Goal: Use online tool/utility: Utilize a website feature to perform a specific function

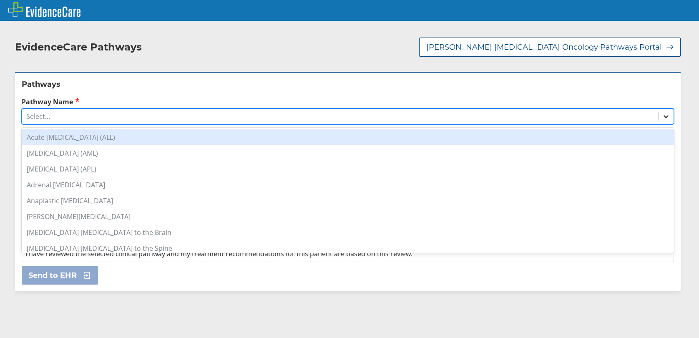
click at [662, 115] on icon at bounding box center [666, 116] width 8 height 8
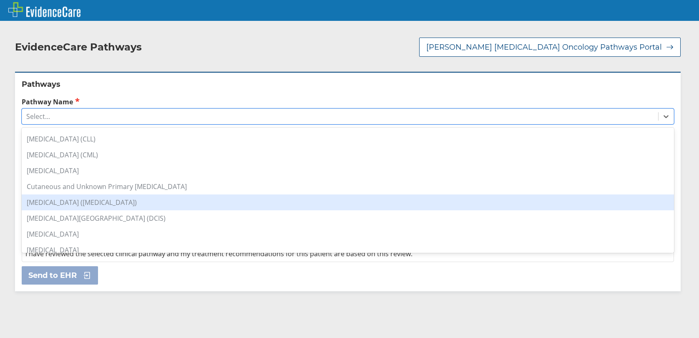
scroll to position [209, 0]
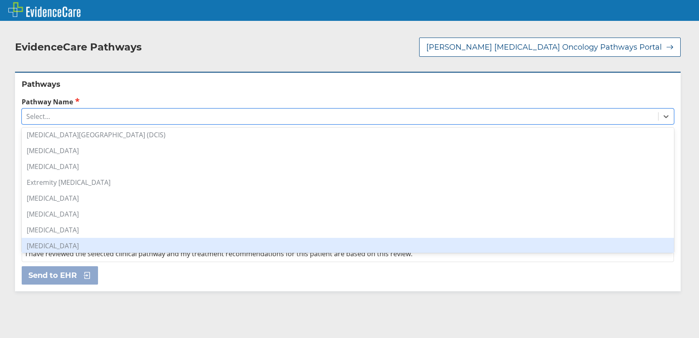
click at [90, 243] on div "[MEDICAL_DATA]" at bounding box center [348, 246] width 652 height 16
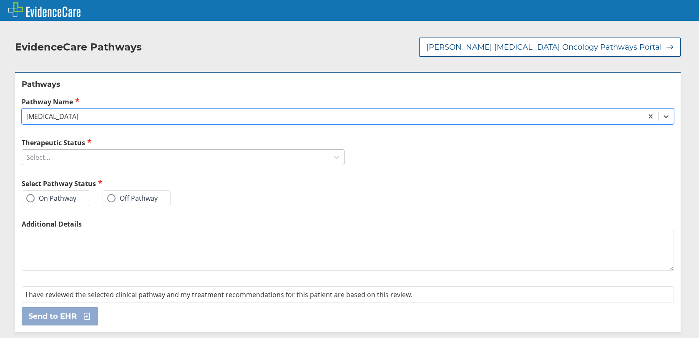
drag, startPoint x: 330, startPoint y: 158, endPoint x: 324, endPoint y: 162, distance: 7.2
click at [332, 158] on icon at bounding box center [336, 157] width 8 height 8
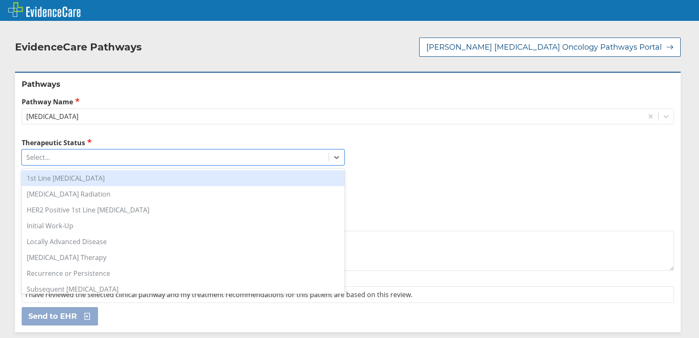
click at [118, 182] on div "1st Line [MEDICAL_DATA]" at bounding box center [183, 178] width 323 height 16
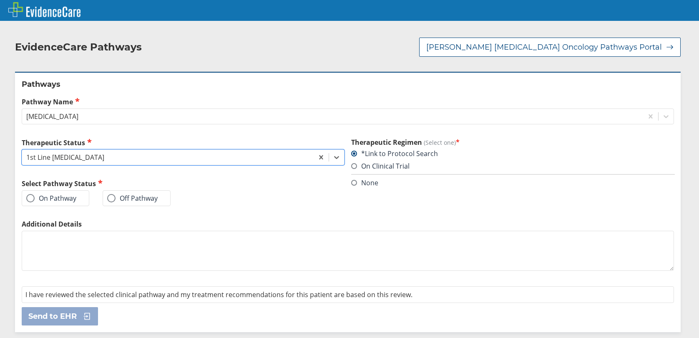
click at [31, 198] on span at bounding box center [30, 198] width 8 height 8
click at [0, 0] on input "On Pathway" at bounding box center [0, 0] width 0 height 0
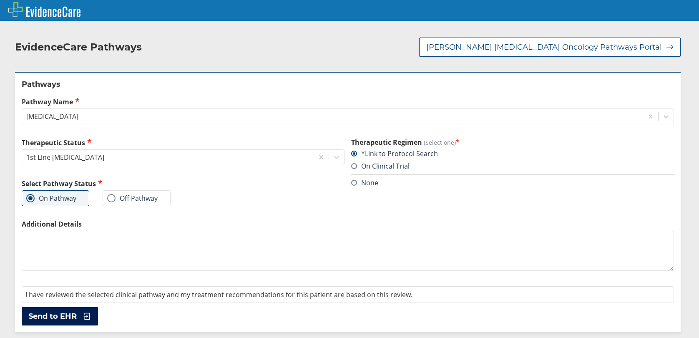
click at [51, 315] on span "Send to EHR" at bounding box center [52, 316] width 48 height 10
